Goal: Find specific page/section: Find specific page/section

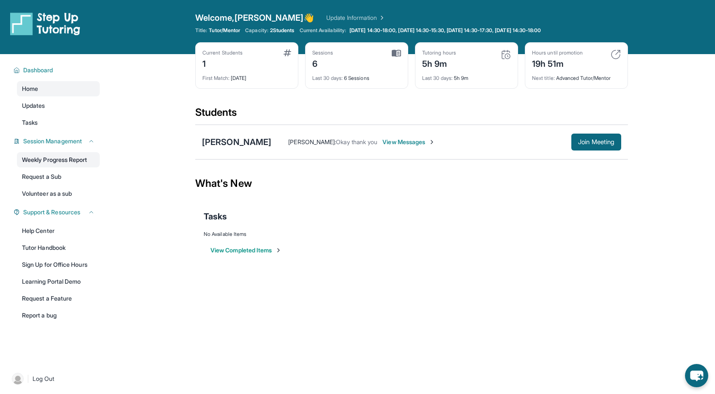
click at [42, 160] on link "Weekly Progress Report" at bounding box center [58, 159] width 83 height 15
